Goal: Task Accomplishment & Management: Manage account settings

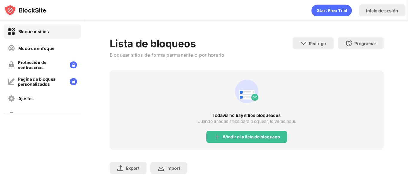
click at [145, 62] on div "Lista de bloqueos Bloquear sitios de forma permanente o por horario" at bounding box center [167, 53] width 115 height 33
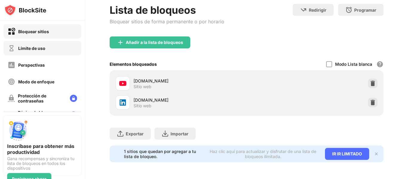
click at [43, 48] on font "Límite de uso" at bounding box center [31, 48] width 27 height 5
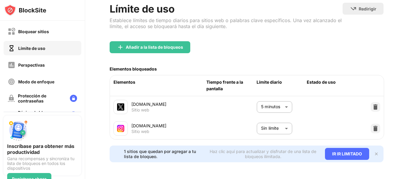
scroll to position [42, 0]
click at [262, 123] on body "Bloquear sitios Límite de uso Perspectivas Modo de enfoque Protección de contra…" at bounding box center [204, 89] width 408 height 179
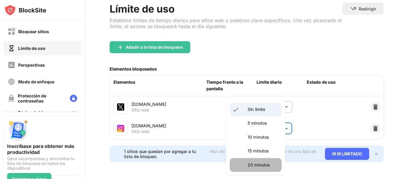
click at [258, 160] on li "20 minutos" at bounding box center [256, 165] width 52 height 14
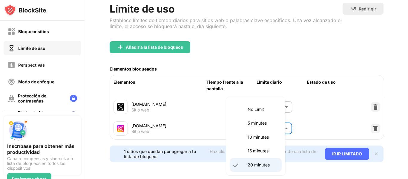
click at [265, 121] on body "Bloquear sitios Límite de uso Perspectivas Modo de enfoque Protección de contra…" at bounding box center [204, 89] width 408 height 179
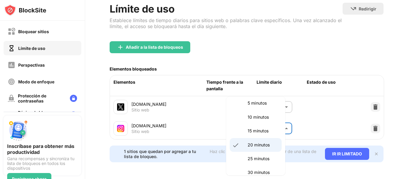
scroll to position [22, 0]
click at [255, 156] on font "25 minutos" at bounding box center [259, 157] width 22 height 5
type input "**"
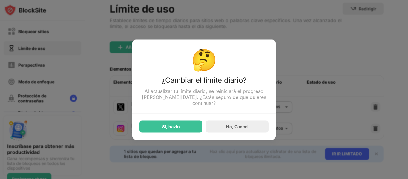
click at [192, 132] on div "🤔 ¿Cambiar el límite diario? Al actualizar tu límite diario, se reiniciará el p…" at bounding box center [203, 89] width 143 height 100
click at [192, 129] on div "Sí, hazlo" at bounding box center [171, 126] width 63 height 12
